Goal: Information Seeking & Learning: Learn about a topic

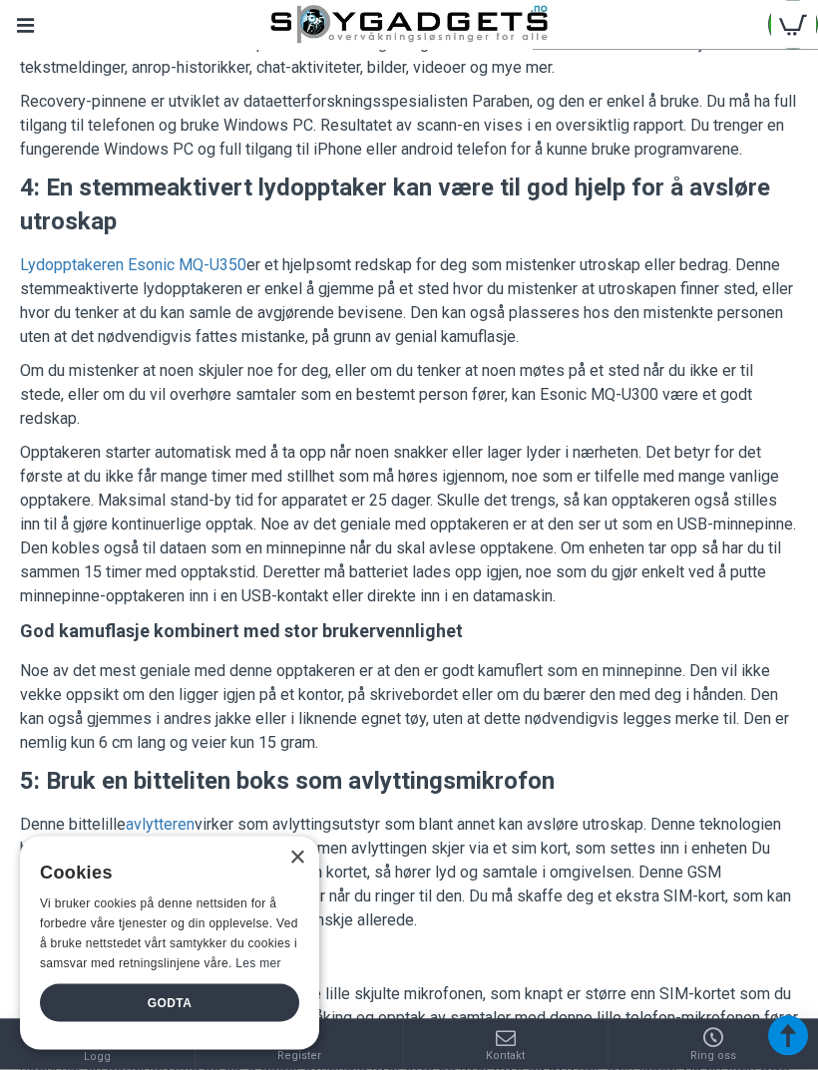
scroll to position [2473, 0]
click at [76, 277] on link "Lydopptakeren Esonic MQ-U350" at bounding box center [133, 265] width 226 height 24
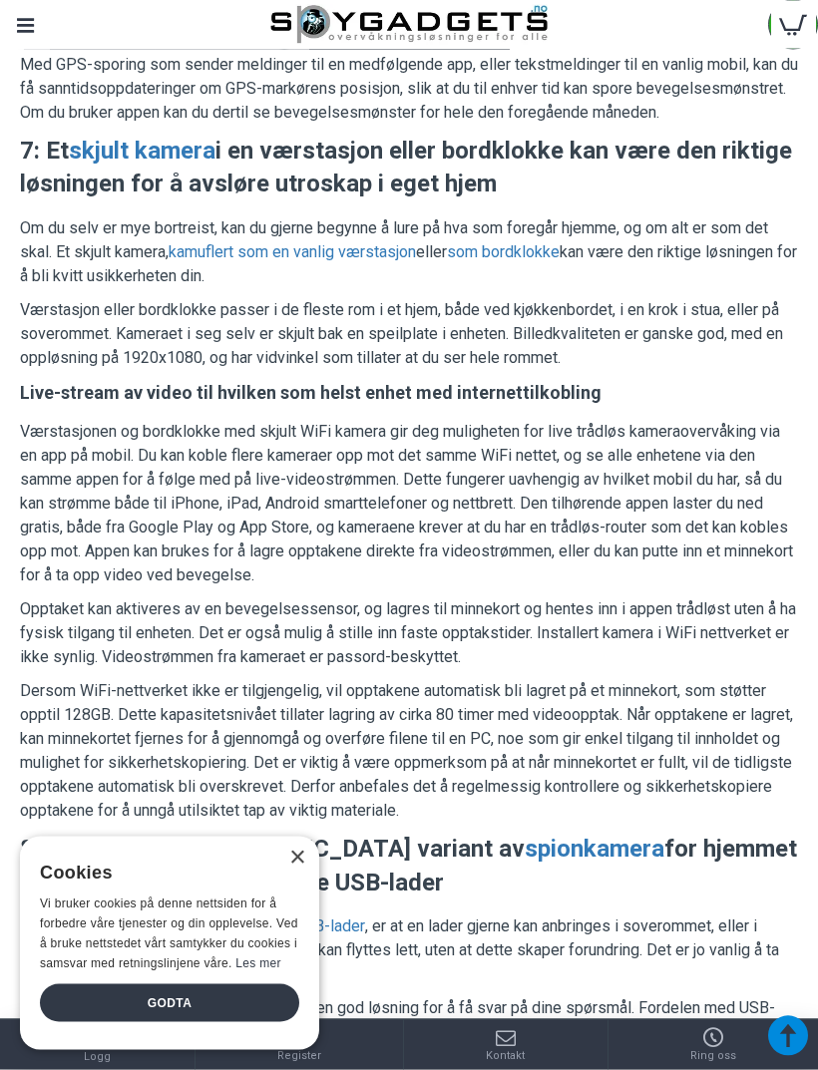
scroll to position [4005, 0]
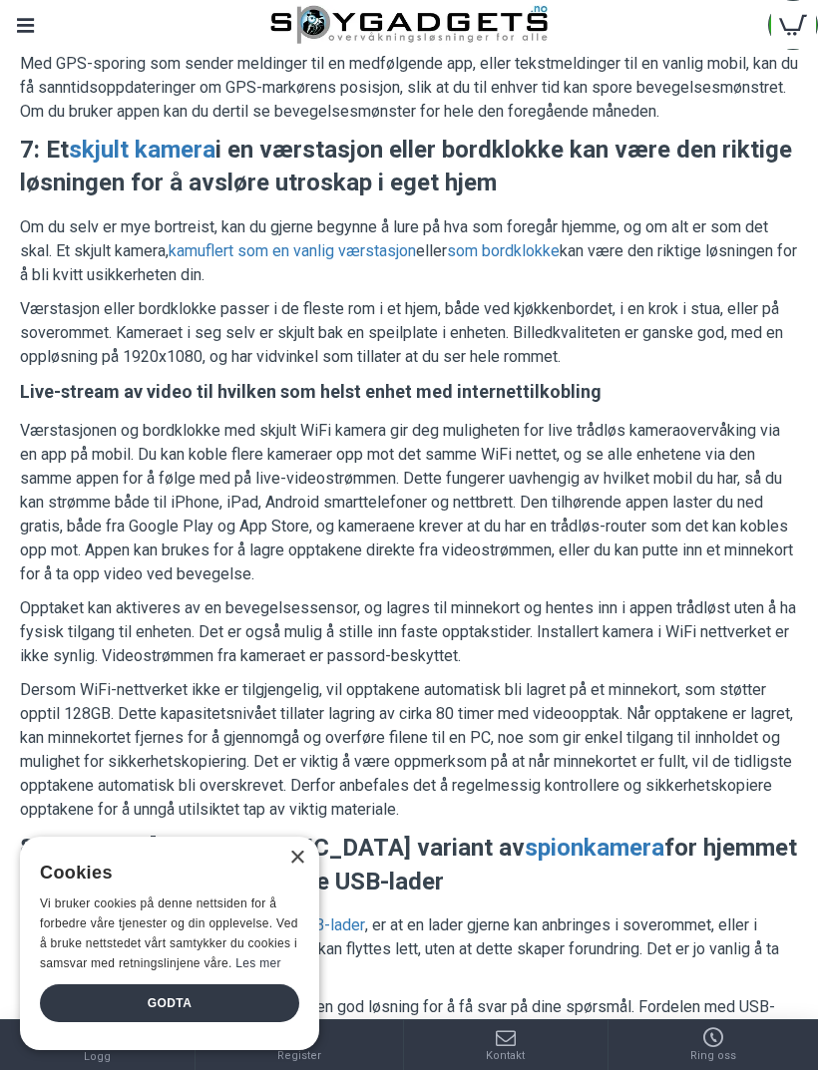
click at [246, 263] on link "kamuflert som en vanlig værstasjon" at bounding box center [292, 251] width 247 height 24
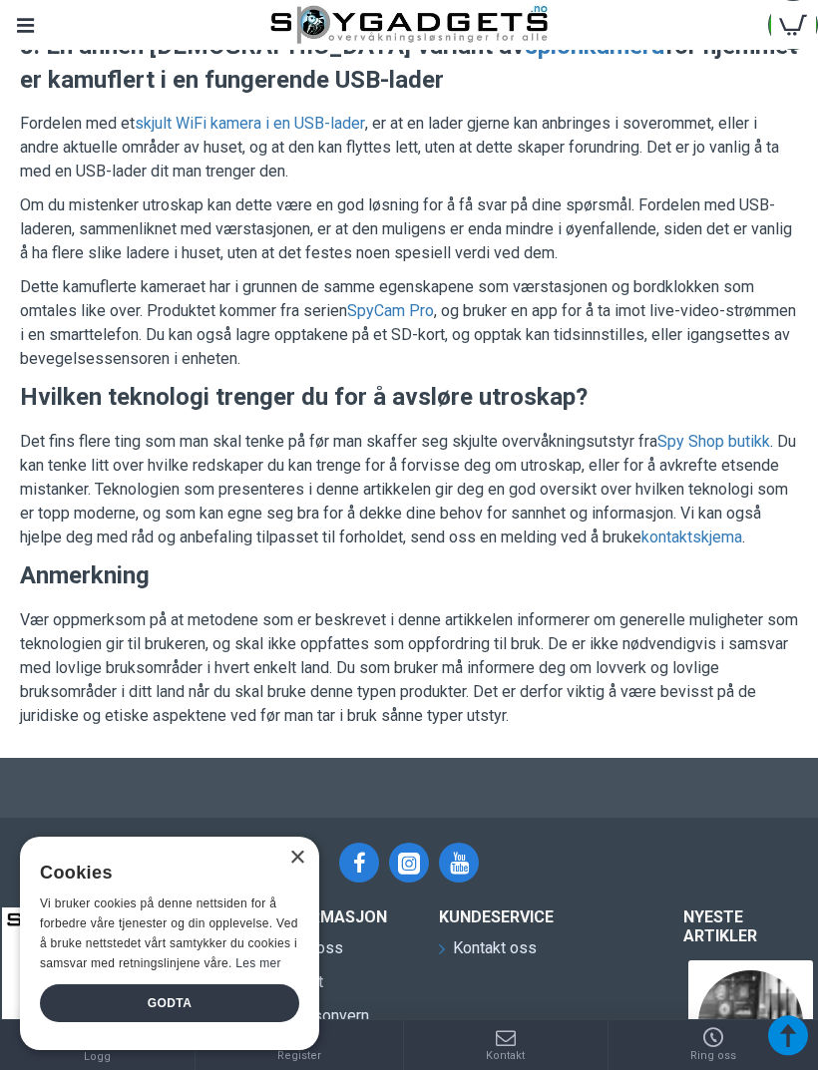
scroll to position [4807, 0]
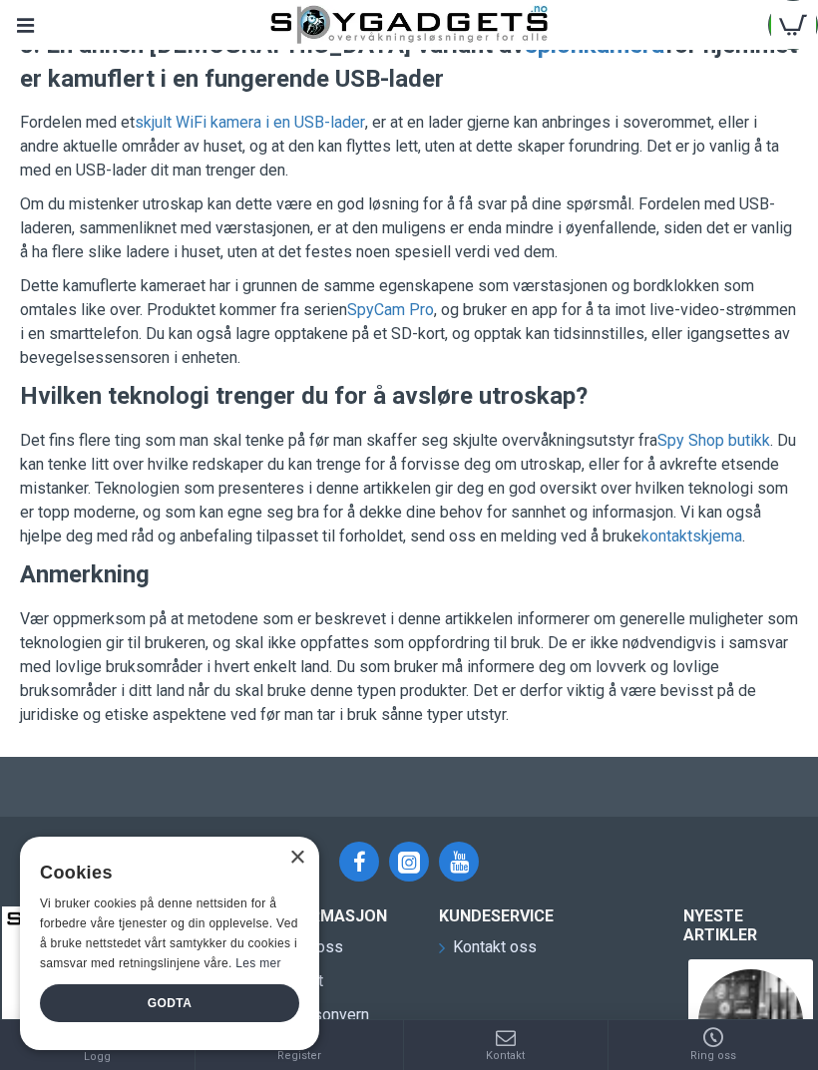
click at [739, 453] on link "Spy Shop butikk" at bounding box center [713, 441] width 113 height 24
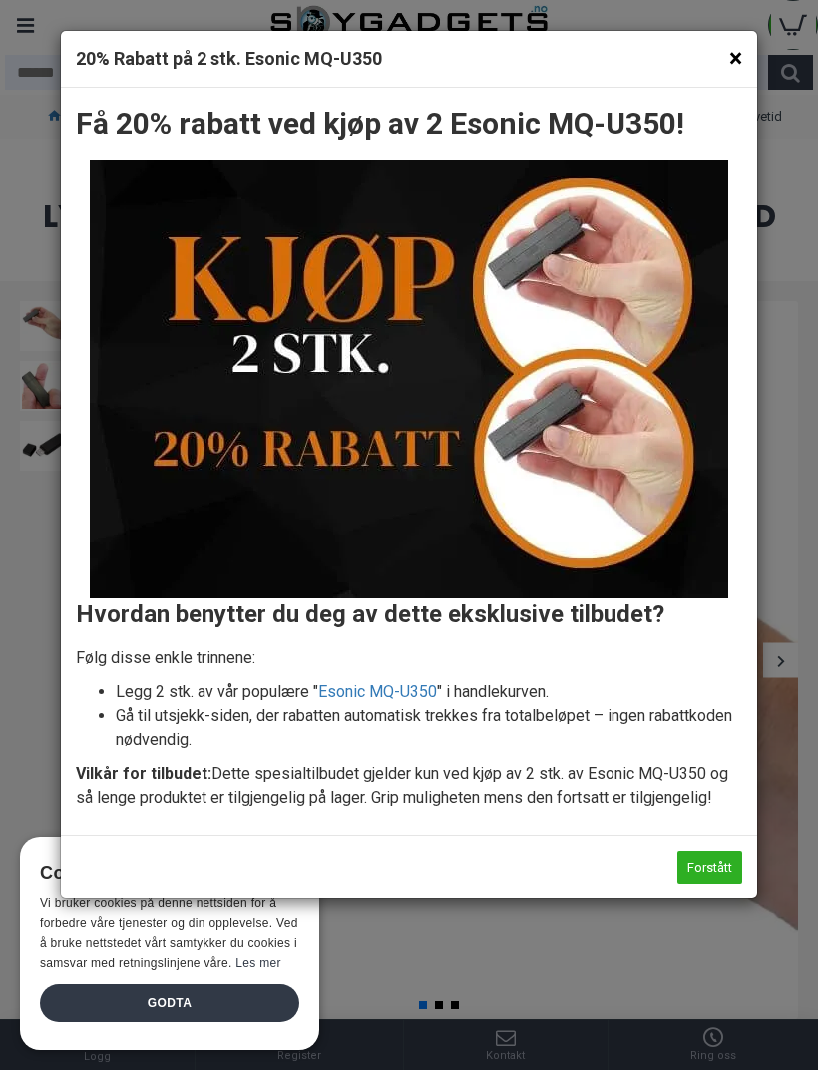
click at [729, 59] on button "×" at bounding box center [735, 58] width 13 height 25
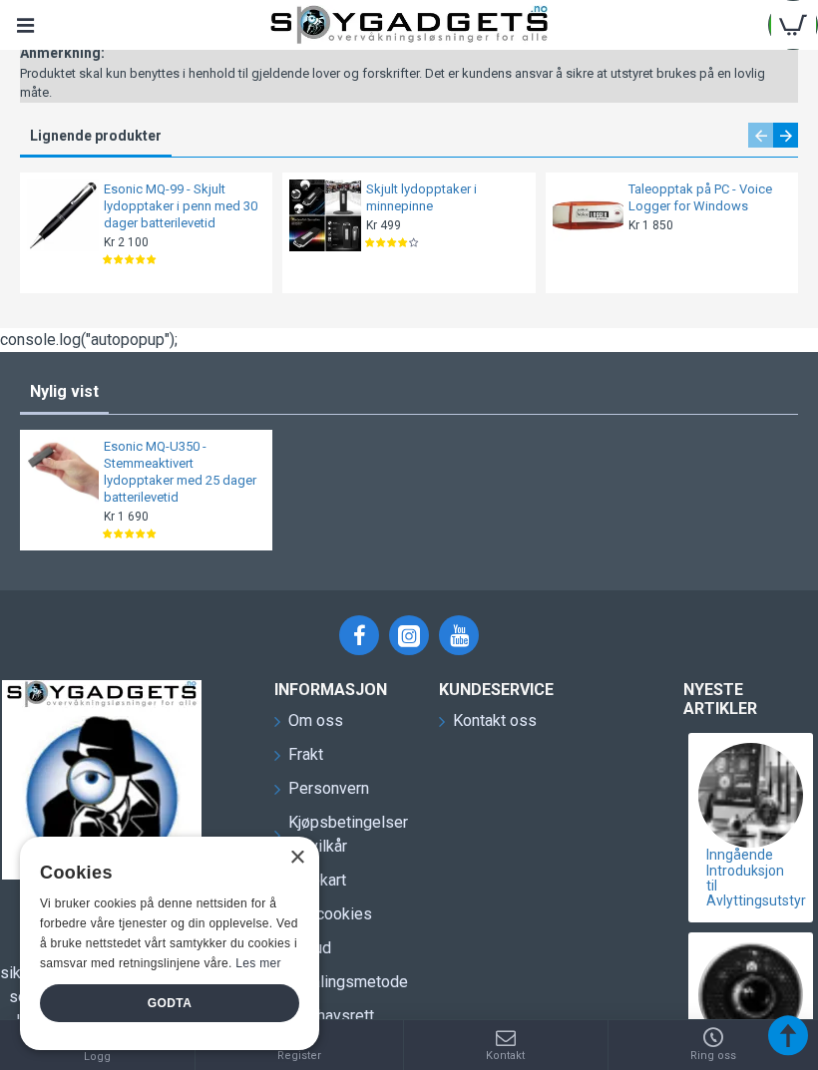
scroll to position [5052, 0]
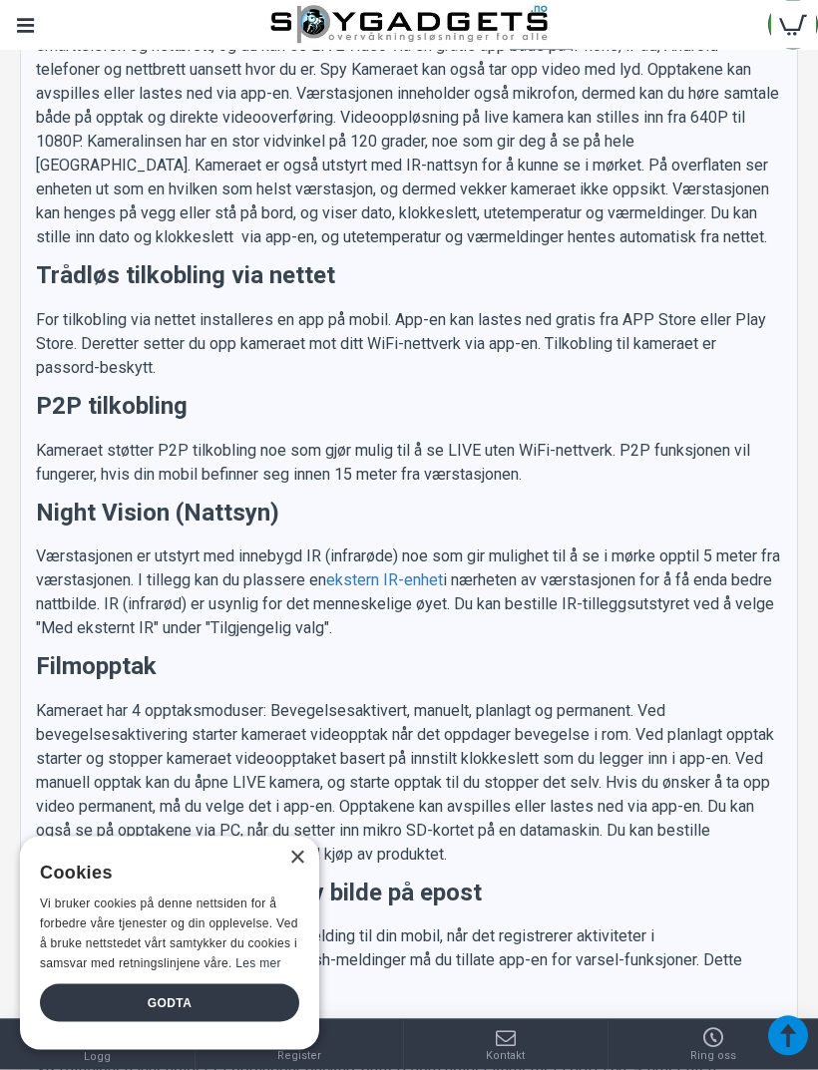
scroll to position [2048, 0]
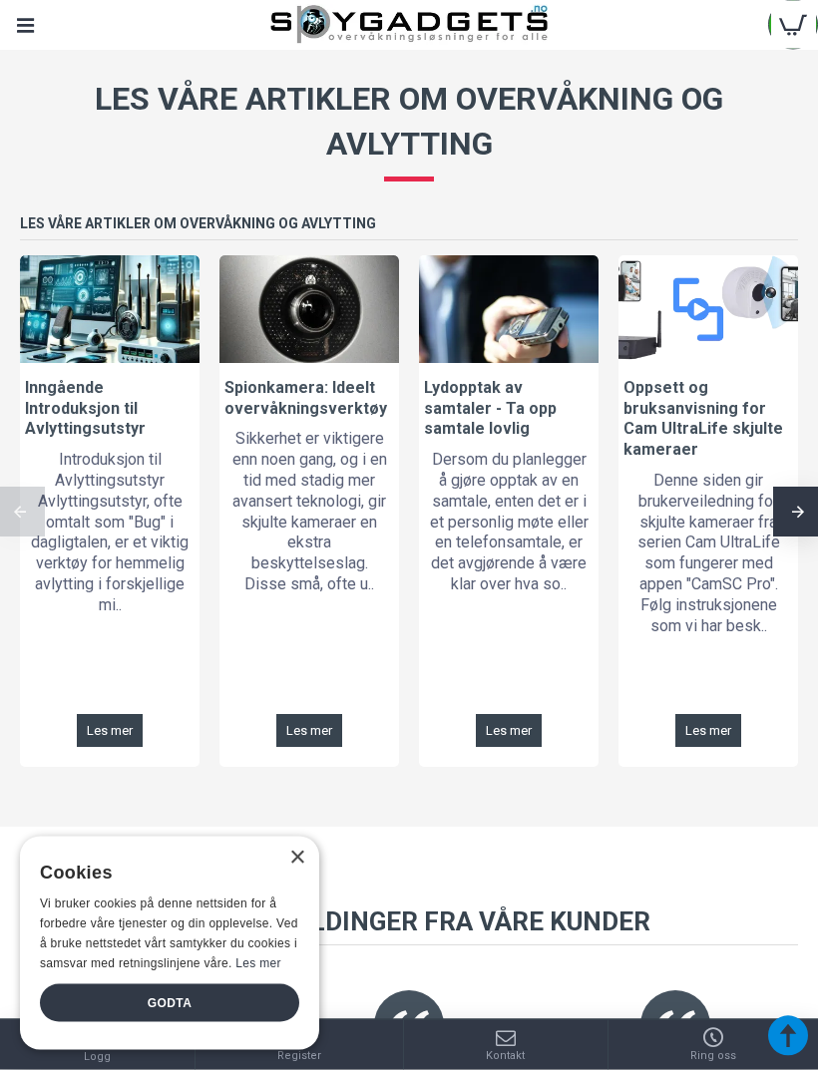
scroll to position [2150, 0]
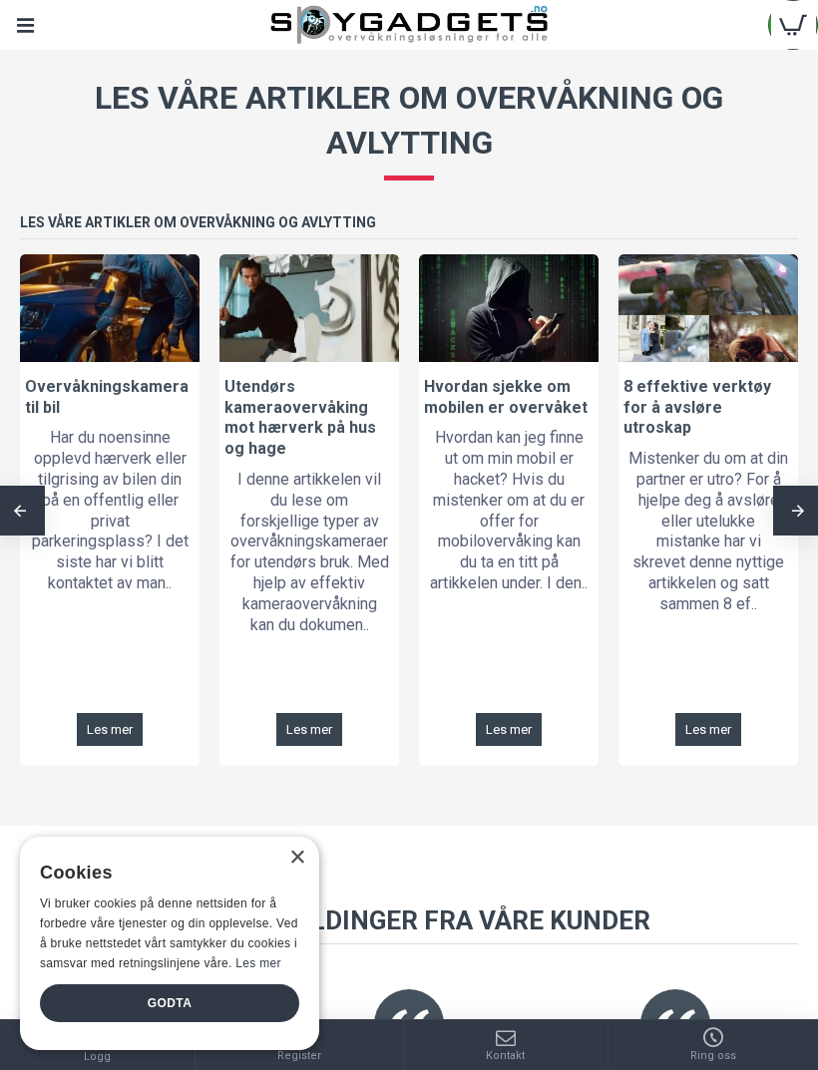
click at [496, 723] on span "Les mer" at bounding box center [509, 729] width 46 height 13
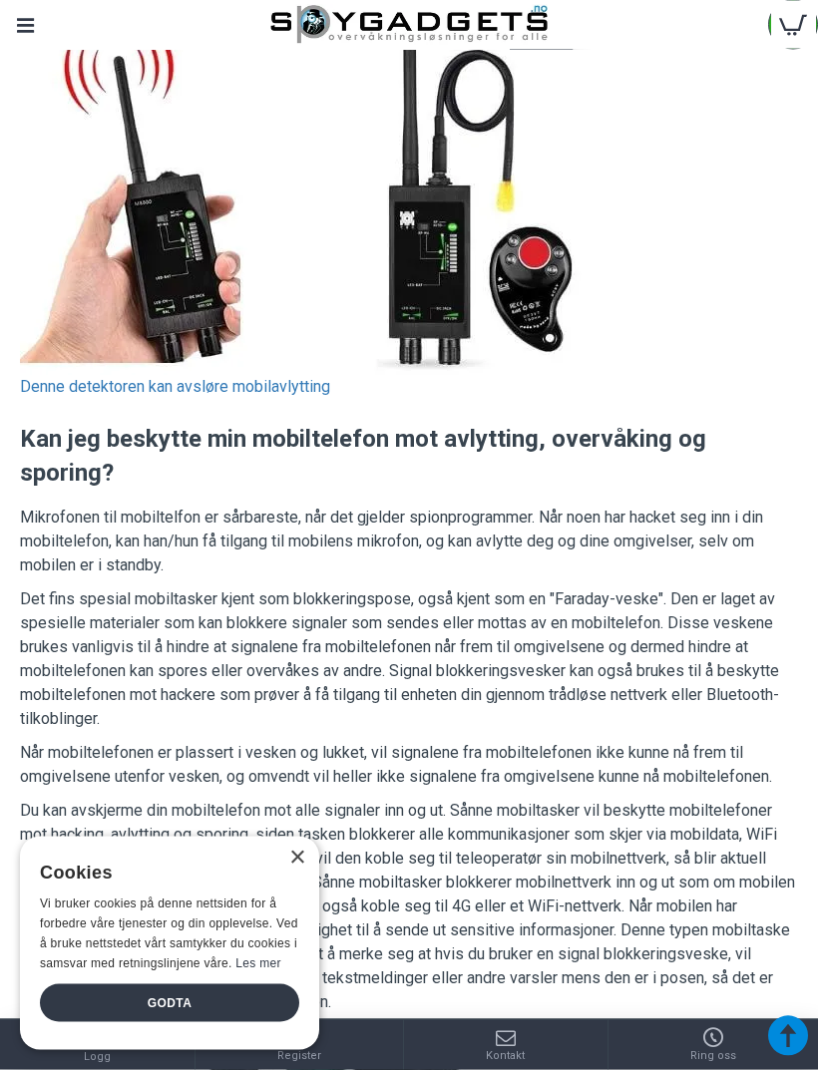
scroll to position [2629, 0]
click at [302, 918] on div "× Cookies Vi bruker cookies på denne nettsiden for å forbedre våre tjenester og…" at bounding box center [169, 943] width 299 height 213
click at [290, 941] on div "× Cookies Vi bruker cookies på denne nettsiden for å forbedre våre tjenester og…" at bounding box center [169, 943] width 299 height 213
click at [291, 936] on div "× Cookies Vi bruker cookies på denne nettsiden for å forbedre våre tjenester og…" at bounding box center [169, 943] width 299 height 213
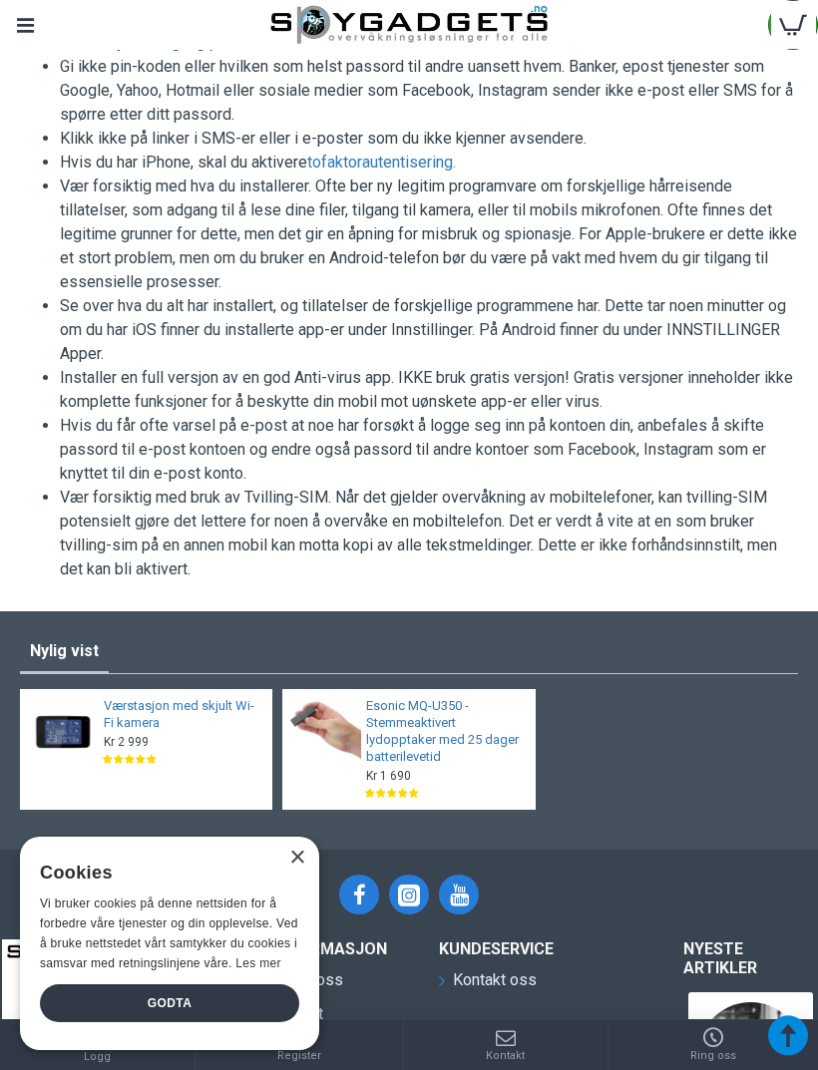
scroll to position [5088, 0]
